Goal: Information Seeking & Learning: Learn about a topic

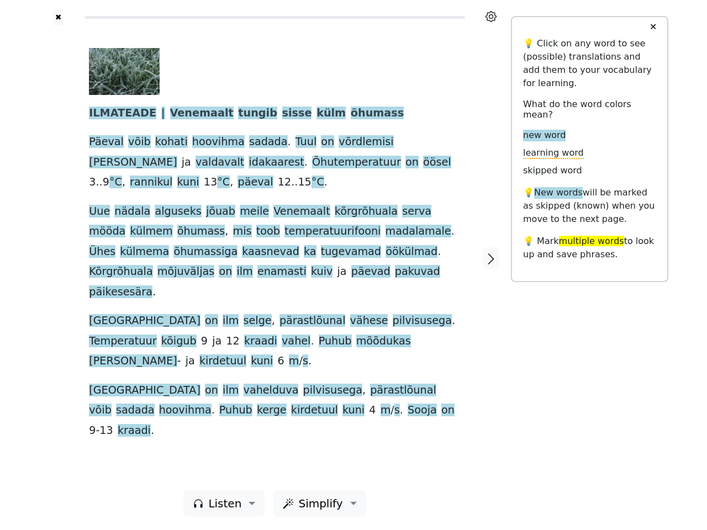
click at [353, 265] on div "ILMATEADE | Venemaalt tungib sisse külm õhumass Päeval võib kohati hoovihma sad…" at bounding box center [275, 244] width 372 height 393
click at [491, 17] on icon at bounding box center [490, 16] width 11 height 11
click at [58, 258] on div at bounding box center [58, 258] width 39 height 464
click at [385, 258] on span "öökülmad" at bounding box center [411, 252] width 52 height 14
click at [118, 114] on span "ILMATEADE" at bounding box center [122, 114] width 67 height 14
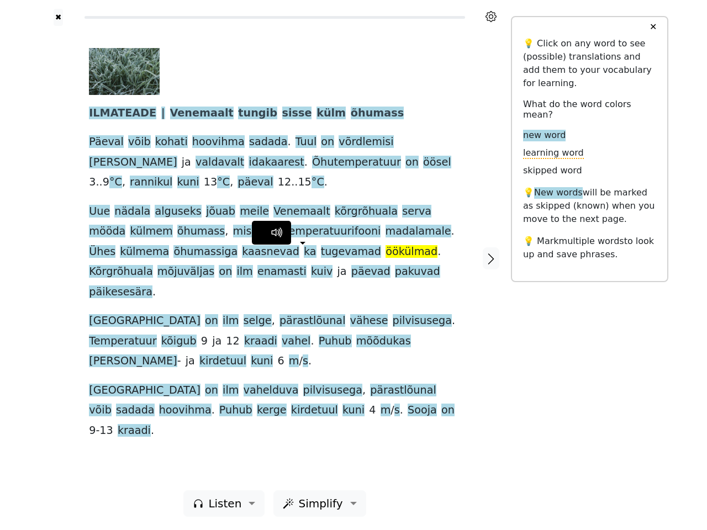
click at [185, 114] on span "Venemaalt" at bounding box center [202, 114] width 64 height 14
click at [238, 114] on span "tungib" at bounding box center [257, 114] width 39 height 14
click at [282, 114] on span "sisse" at bounding box center [297, 114] width 30 height 14
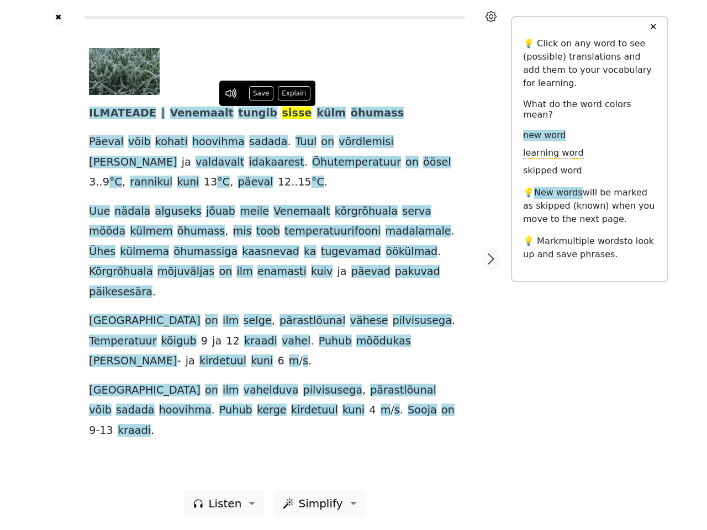
click at [316, 114] on span "külm" at bounding box center [330, 114] width 29 height 14
